Goal: Information Seeking & Learning: Learn about a topic

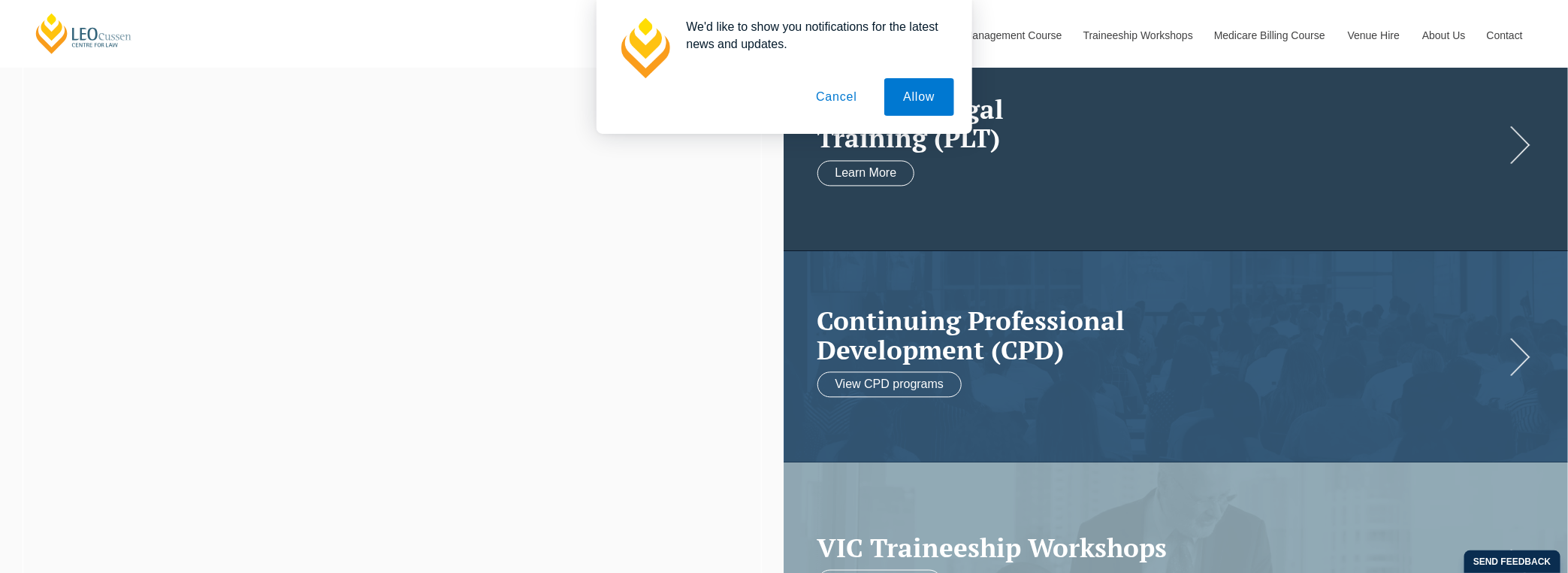
scroll to position [150, 0]
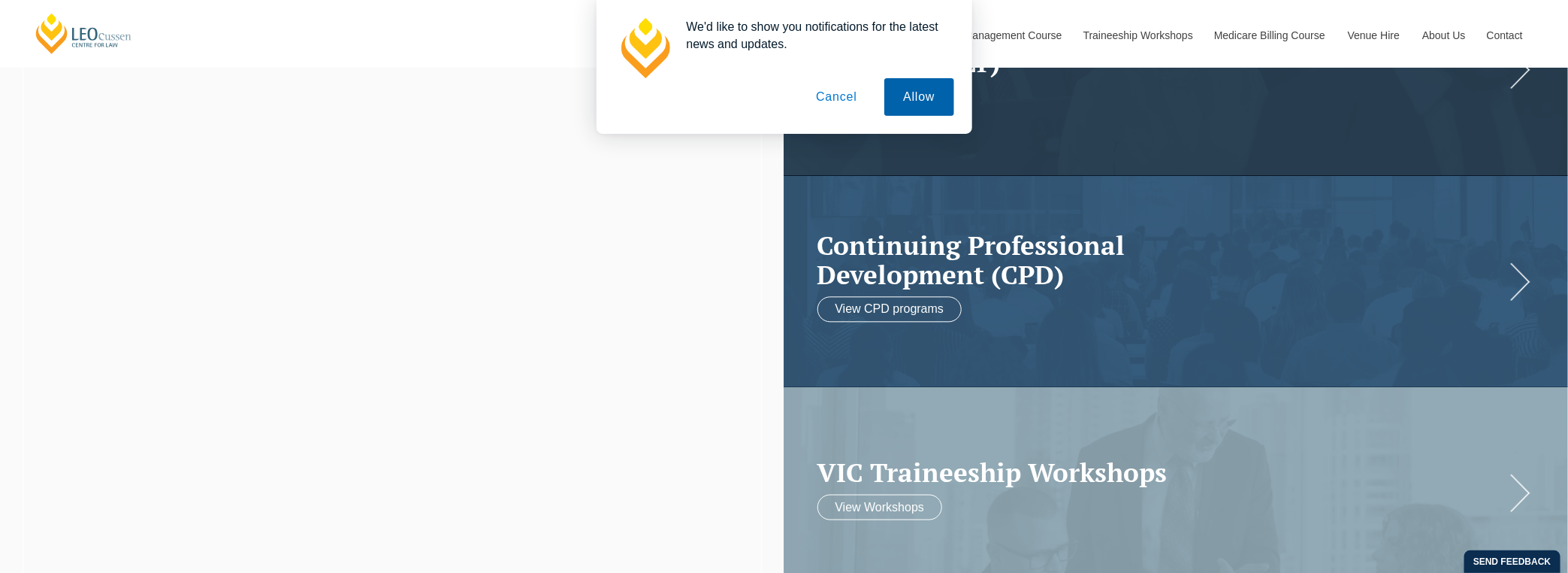
click at [916, 95] on button "Allow" at bounding box center [919, 97] width 69 height 38
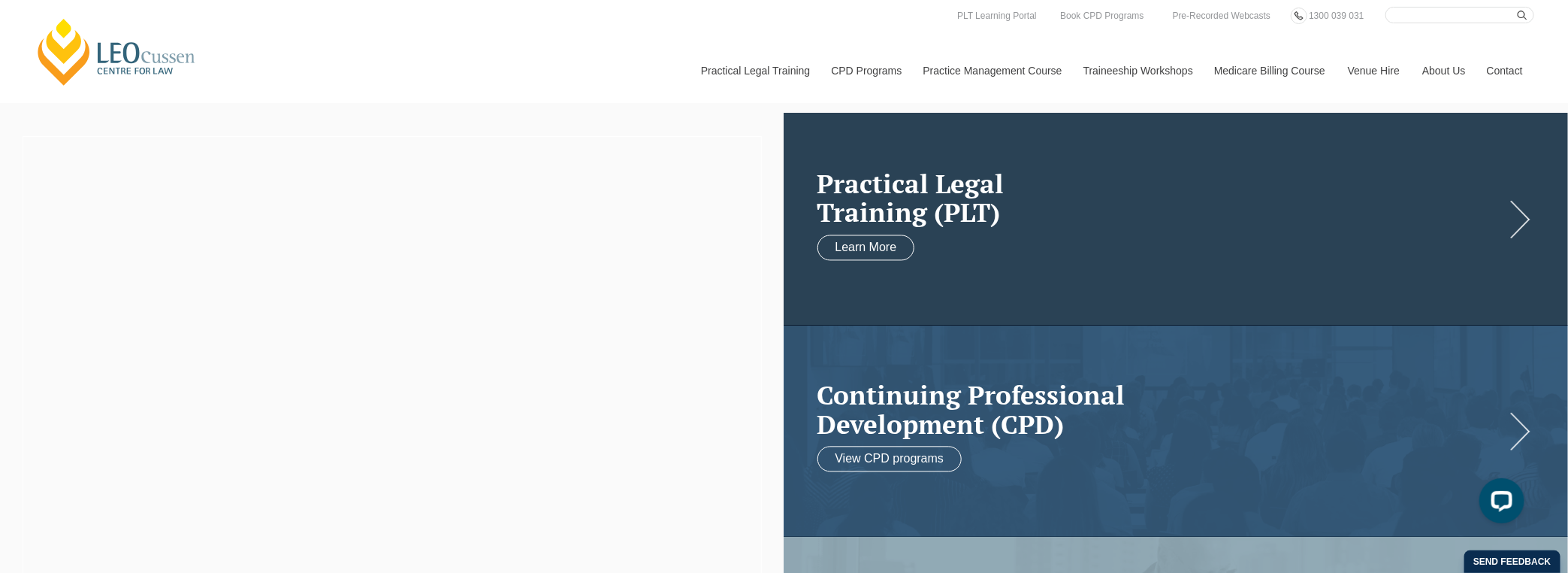
scroll to position [0, 0]
click at [885, 253] on link "Learn More" at bounding box center [866, 248] width 97 height 26
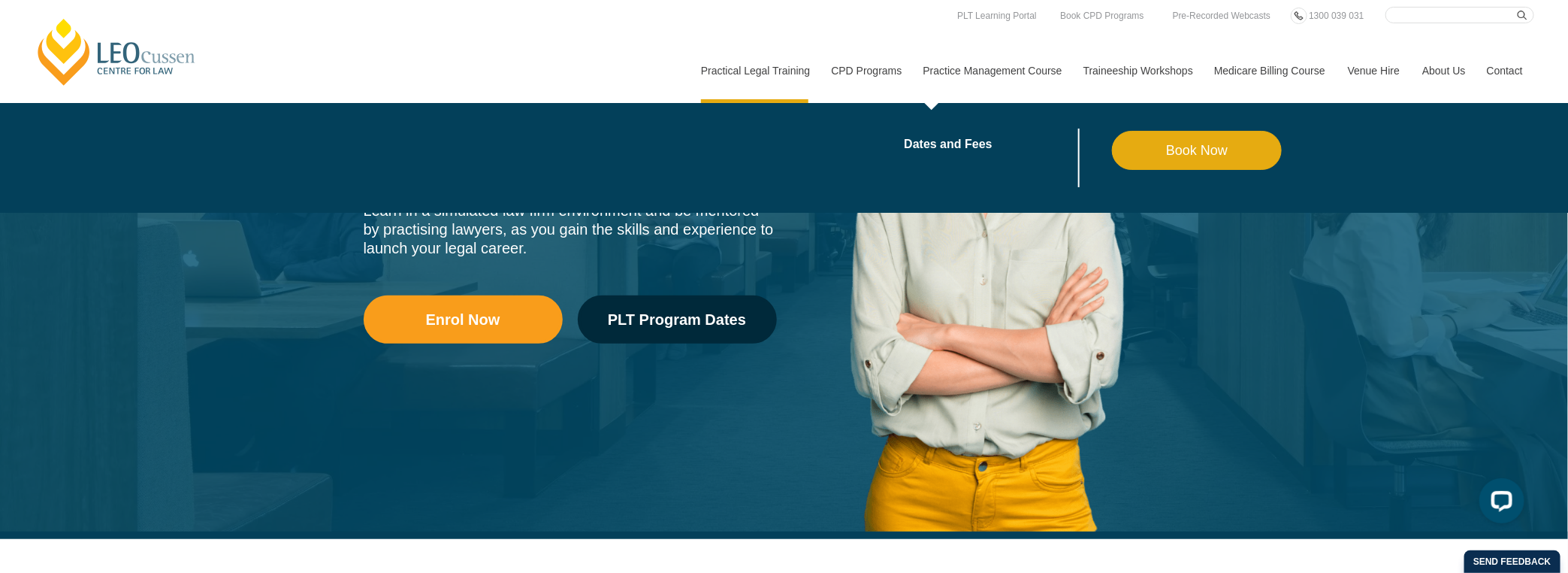
click at [983, 72] on link "Practice Management Course" at bounding box center [992, 71] width 160 height 65
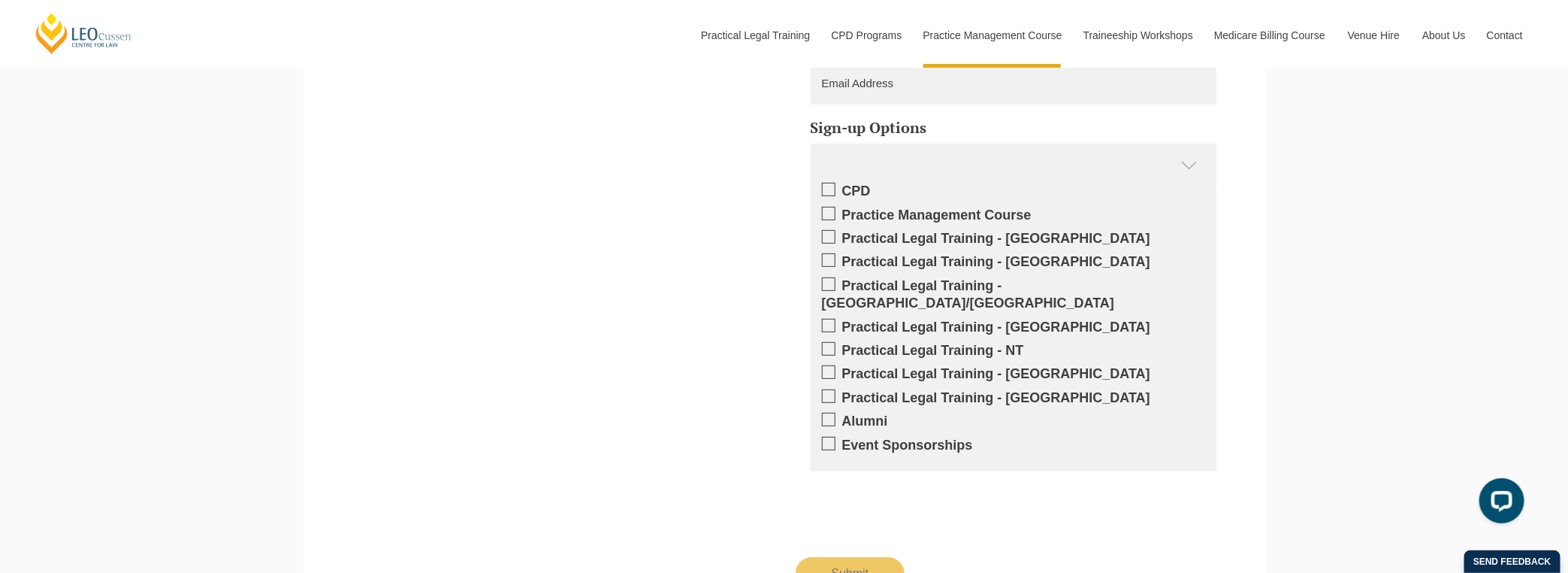
scroll to position [3309, 0]
